Goal: Task Accomplishment & Management: Use online tool/utility

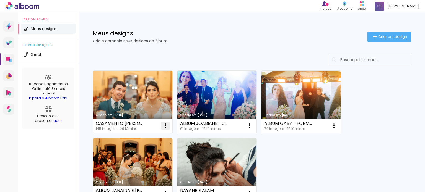
click at [166, 126] on iron-icon at bounding box center [165, 126] width 7 height 7
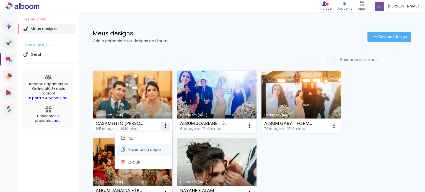
click at [145, 149] on span "Fazer uma cópia" at bounding box center [144, 150] width 32 height 4
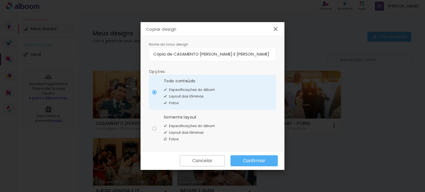
drag, startPoint x: 174, startPoint y: 54, endPoint x: 108, endPoint y: 52, distance: 66.2
click at [108, 52] on body "link( href="../../bower_components/polymer/polymer.html" rel="import" ) picture…" at bounding box center [212, 96] width 425 height 192
click at [235, 51] on input "CASAMENTO [PERSON_NAME] E [PERSON_NAME]" at bounding box center [212, 54] width 118 height 6
type input "CASAMENTO [PERSON_NAME] E [PERSON_NAME]"
type paper-input "CASAMENTO [PERSON_NAME] E [PERSON_NAME]"
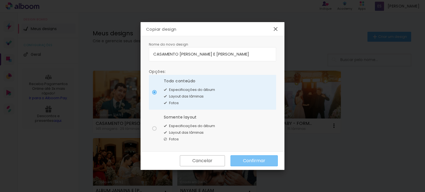
click at [255, 164] on paper-button "Confirmar" at bounding box center [254, 161] width 47 height 11
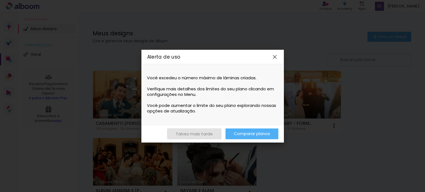
click at [0, 0] on slot "Talvez mais tarde" at bounding box center [0, 0] width 0 height 0
